Goal: Task Accomplishment & Management: Manage account settings

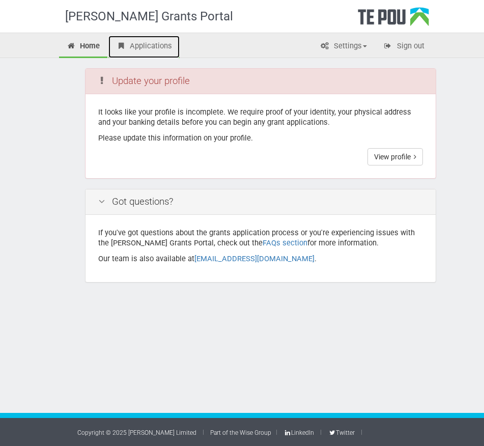
click at [137, 47] on link "Applications" at bounding box center [143, 47] width 71 height 22
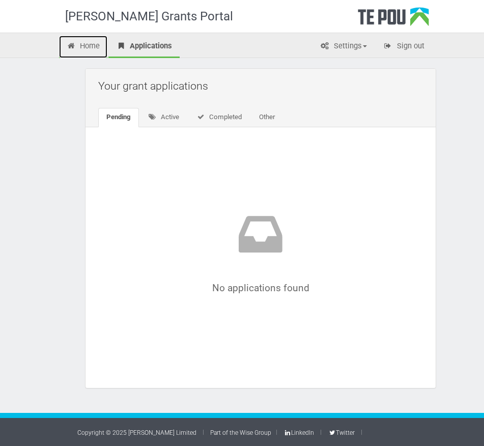
click at [88, 44] on link "Home" at bounding box center [83, 47] width 49 height 22
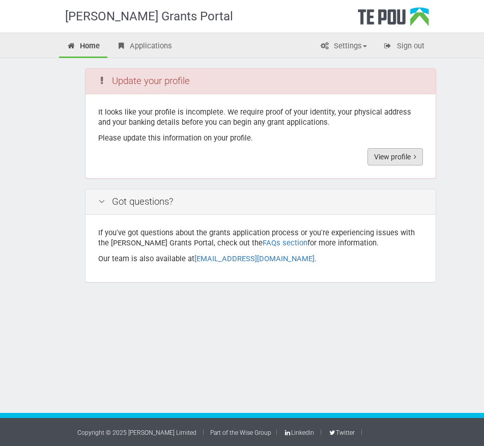
click at [386, 156] on link "View profile" at bounding box center [394, 156] width 55 height 17
